Goal: Task Accomplishment & Management: Manage account settings

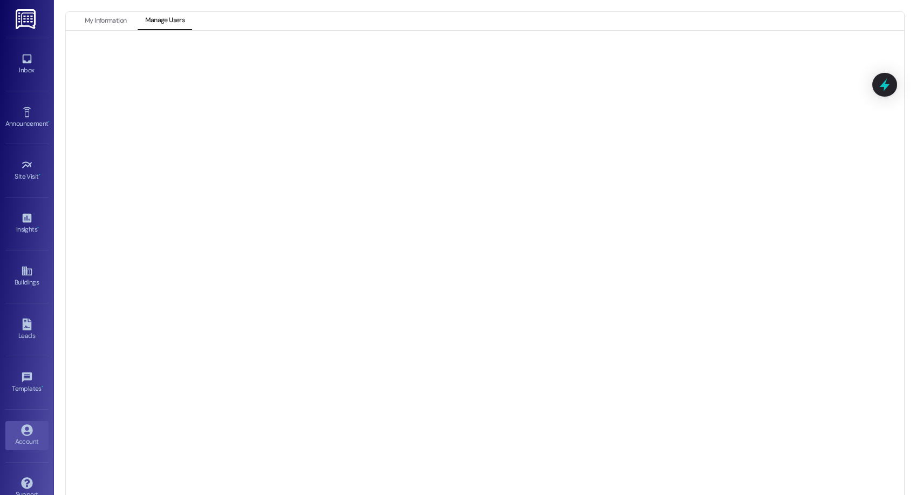
click at [87, 15] on button "My Information" at bounding box center [105, 21] width 57 height 18
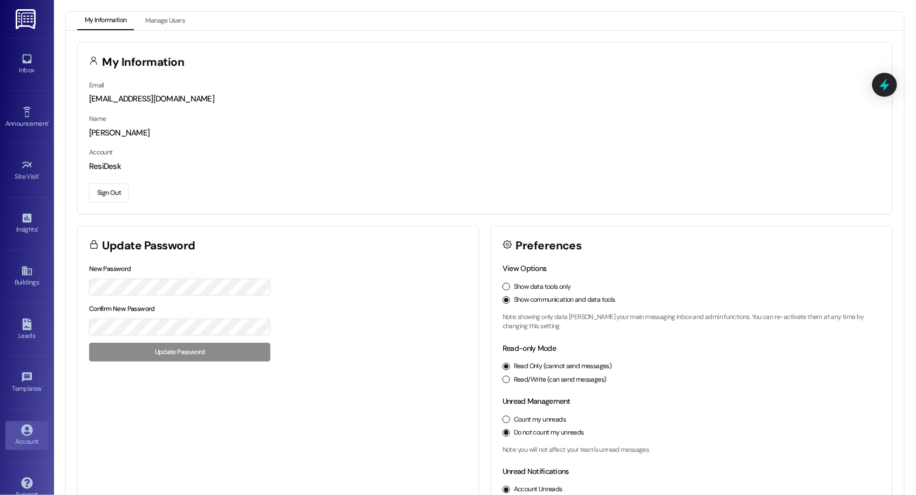
click at [106, 189] on button "Sign Out" at bounding box center [109, 192] width 40 height 19
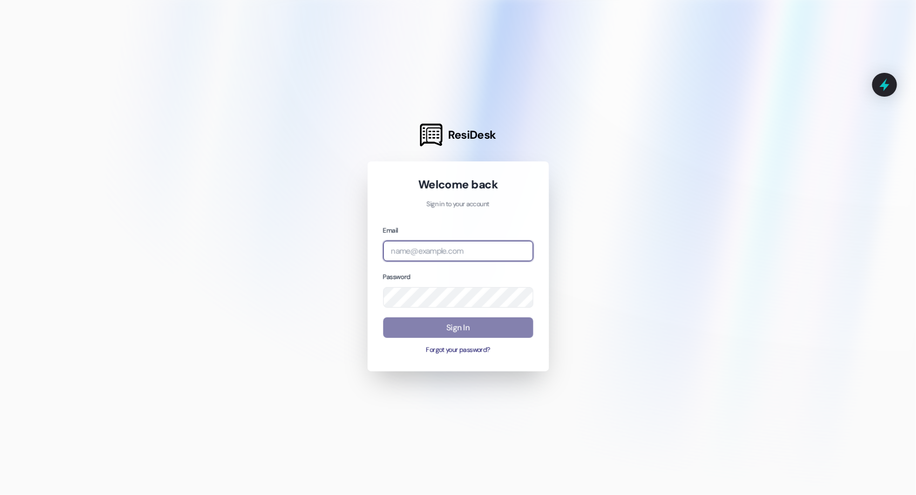
click at [514, 249] on body "ResiDesk Welcome back Sign in to your account Email Password Sign In Forgot you…" at bounding box center [458, 247] width 916 height 495
click at [0, 494] on com-1password-button at bounding box center [0, 495] width 0 height 0
type input "[EMAIL_ADDRESS][DOMAIN_NAME]"
